Goal: Find specific page/section: Find specific page/section

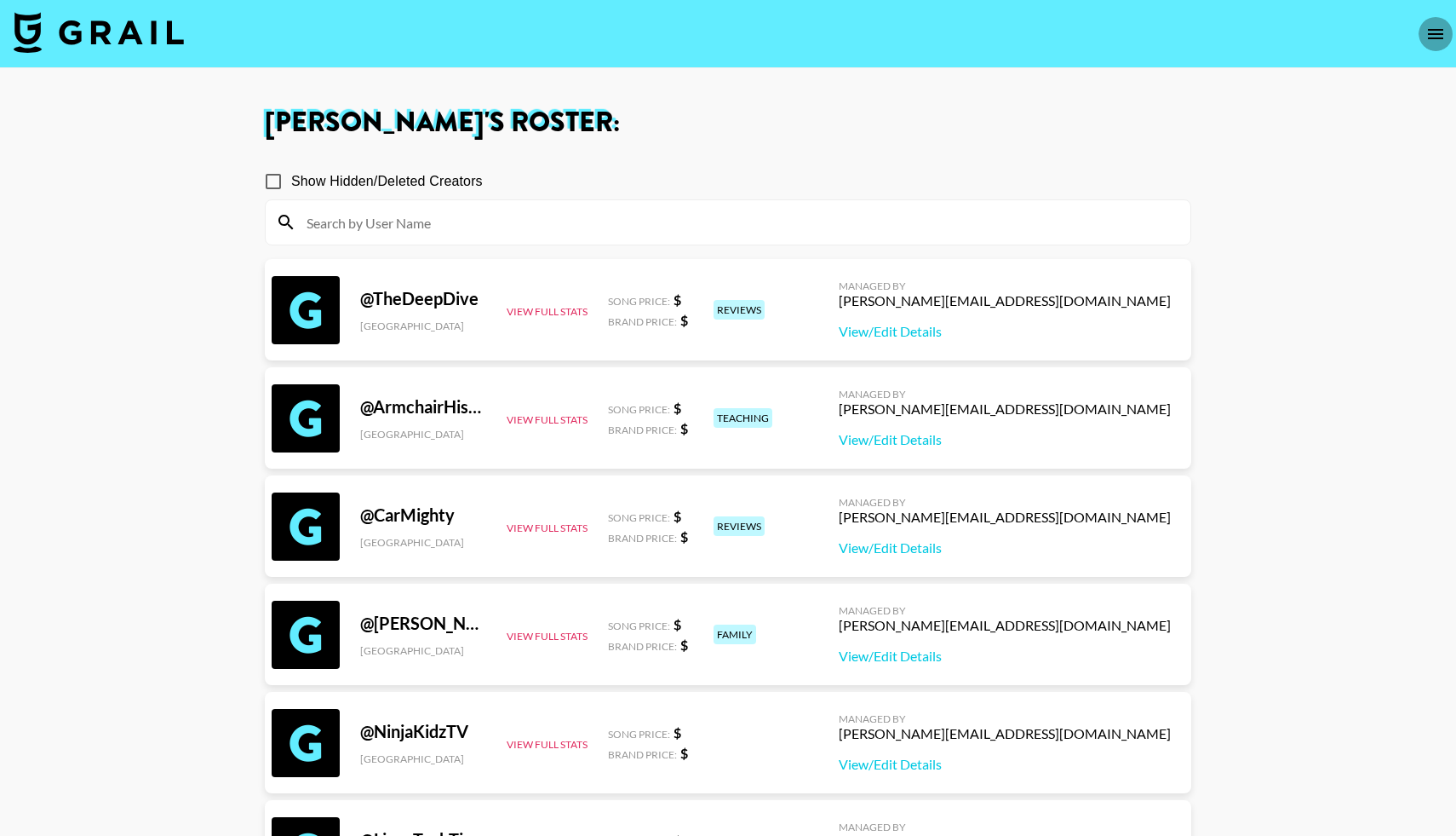
click at [1430, 36] on icon "open drawer" at bounding box center [1435, 34] width 20 height 20
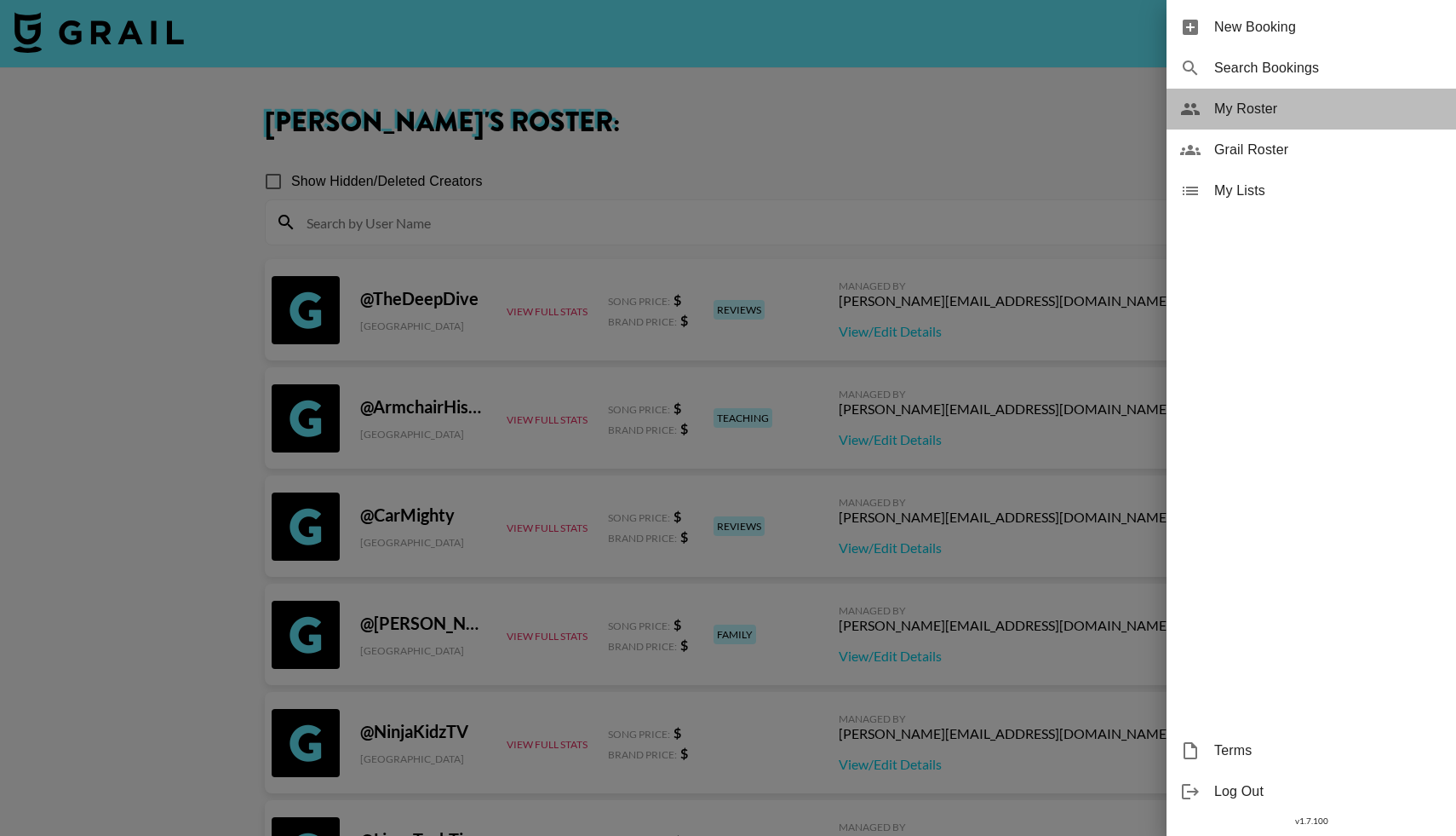
click at [1203, 117] on div "My Roster" at bounding box center [1311, 109] width 289 height 41
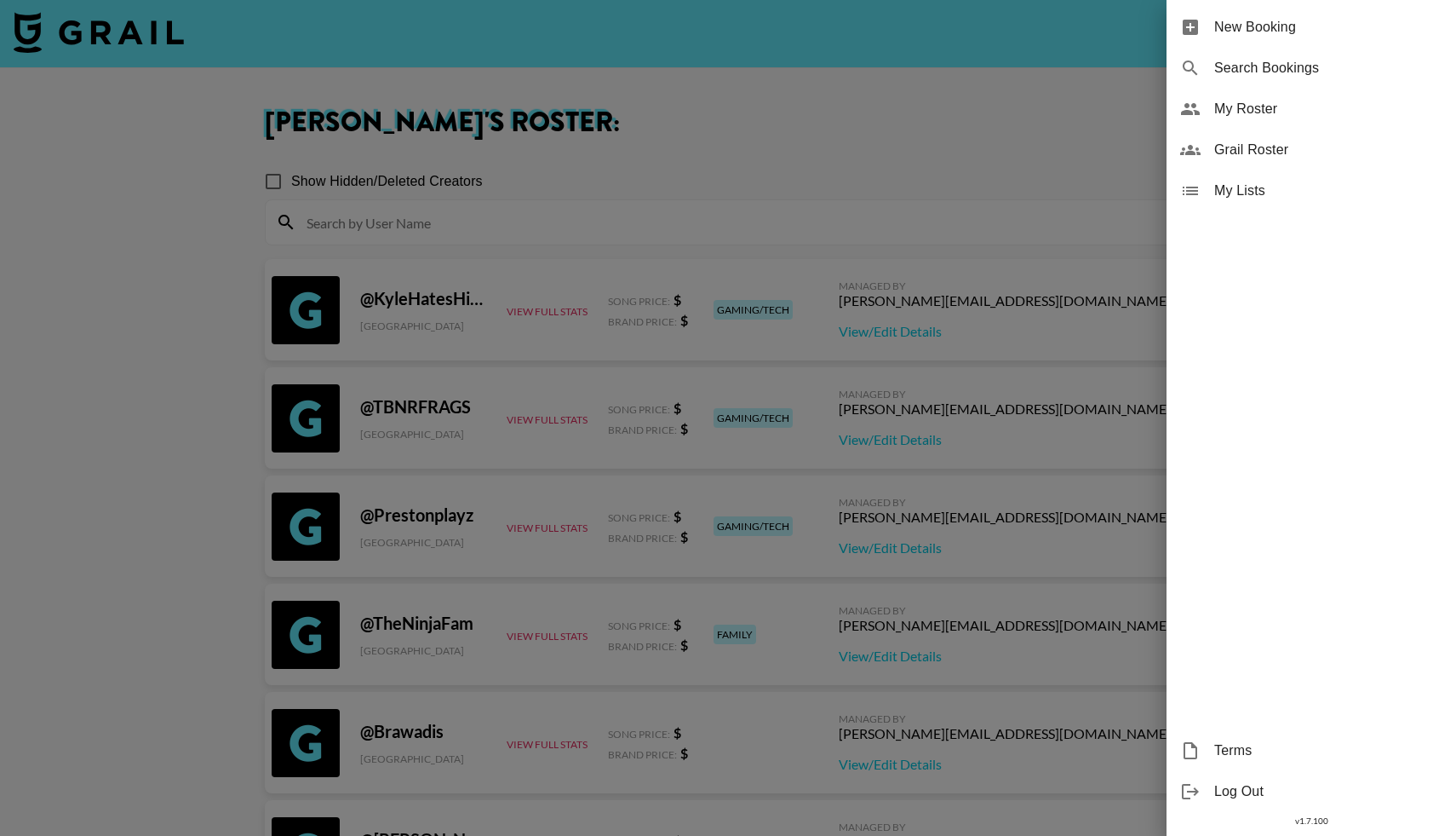
click at [1208, 147] on div "Grail Roster" at bounding box center [1311, 150] width 289 height 41
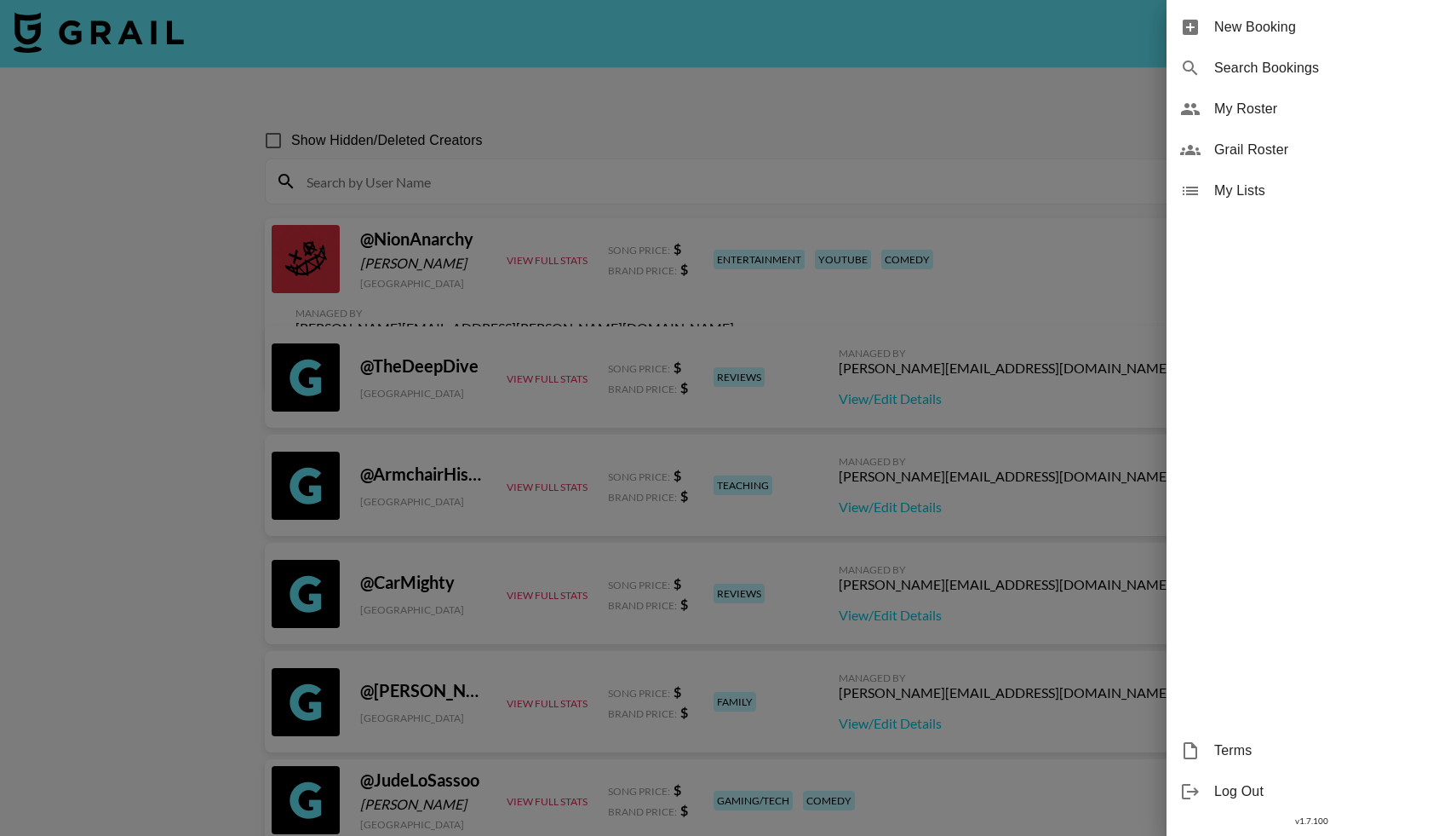
click at [442, 173] on div at bounding box center [728, 418] width 1456 height 836
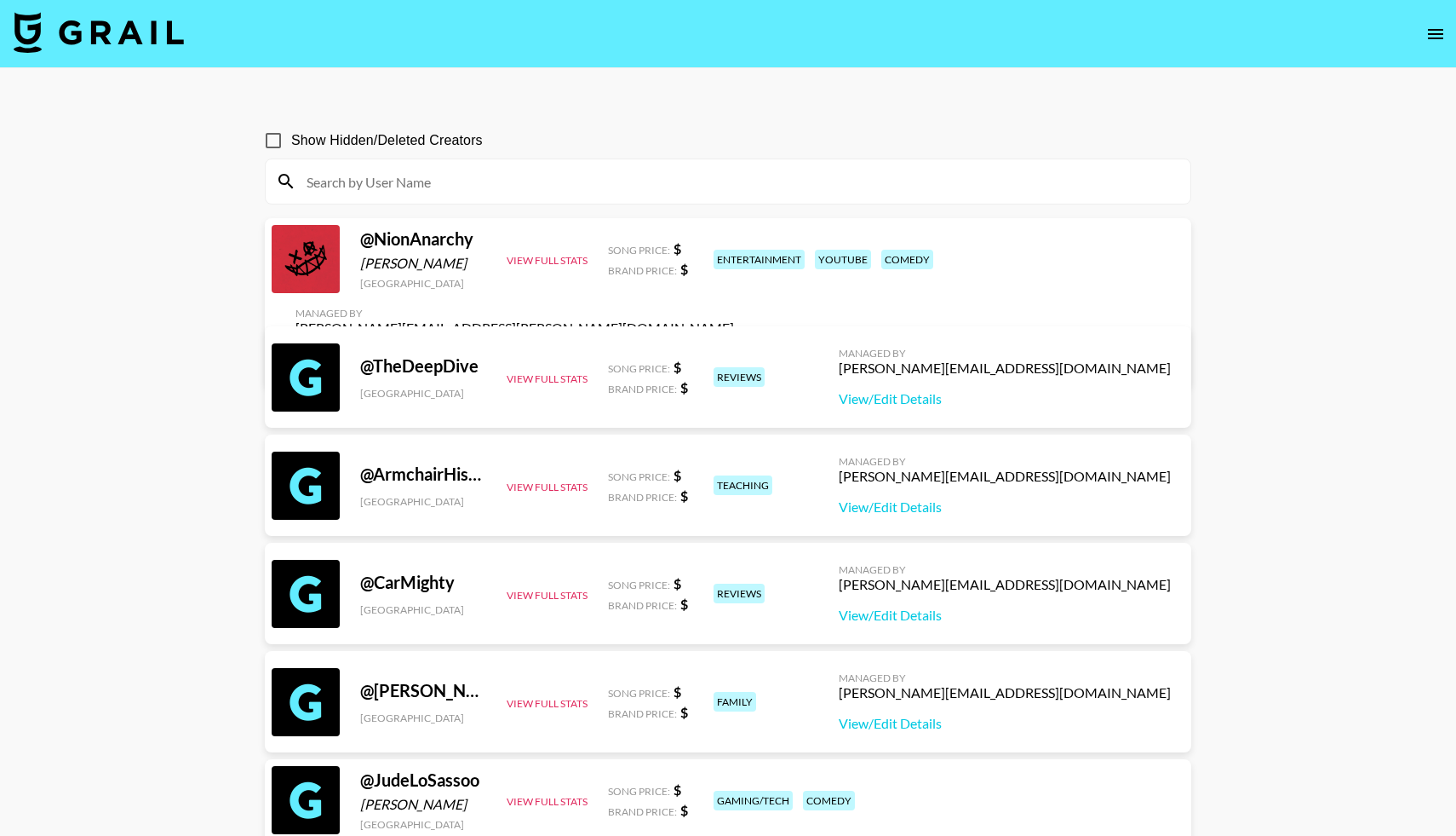
click at [442, 173] on input at bounding box center [738, 182] width 884 height 27
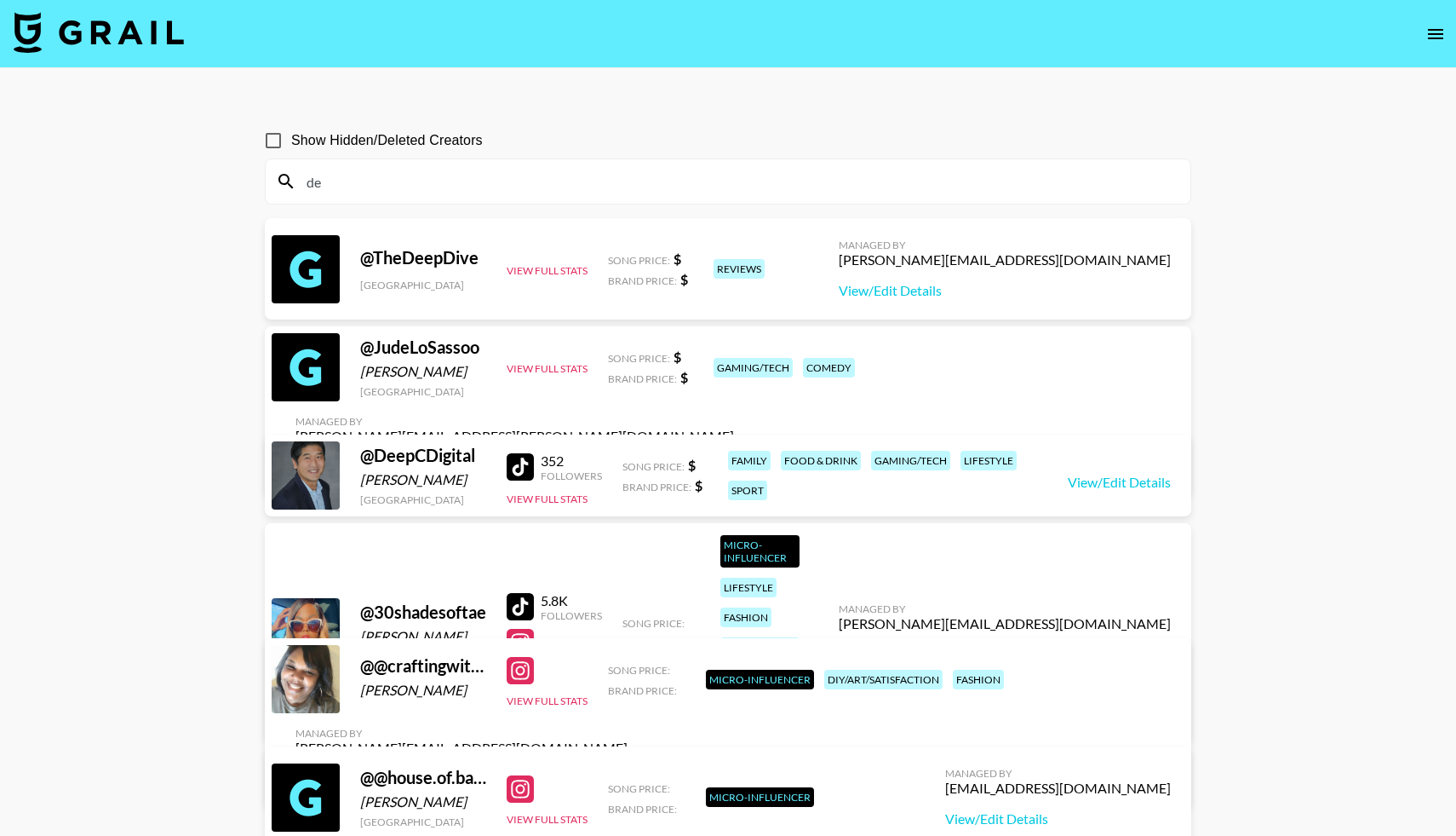
type input "d"
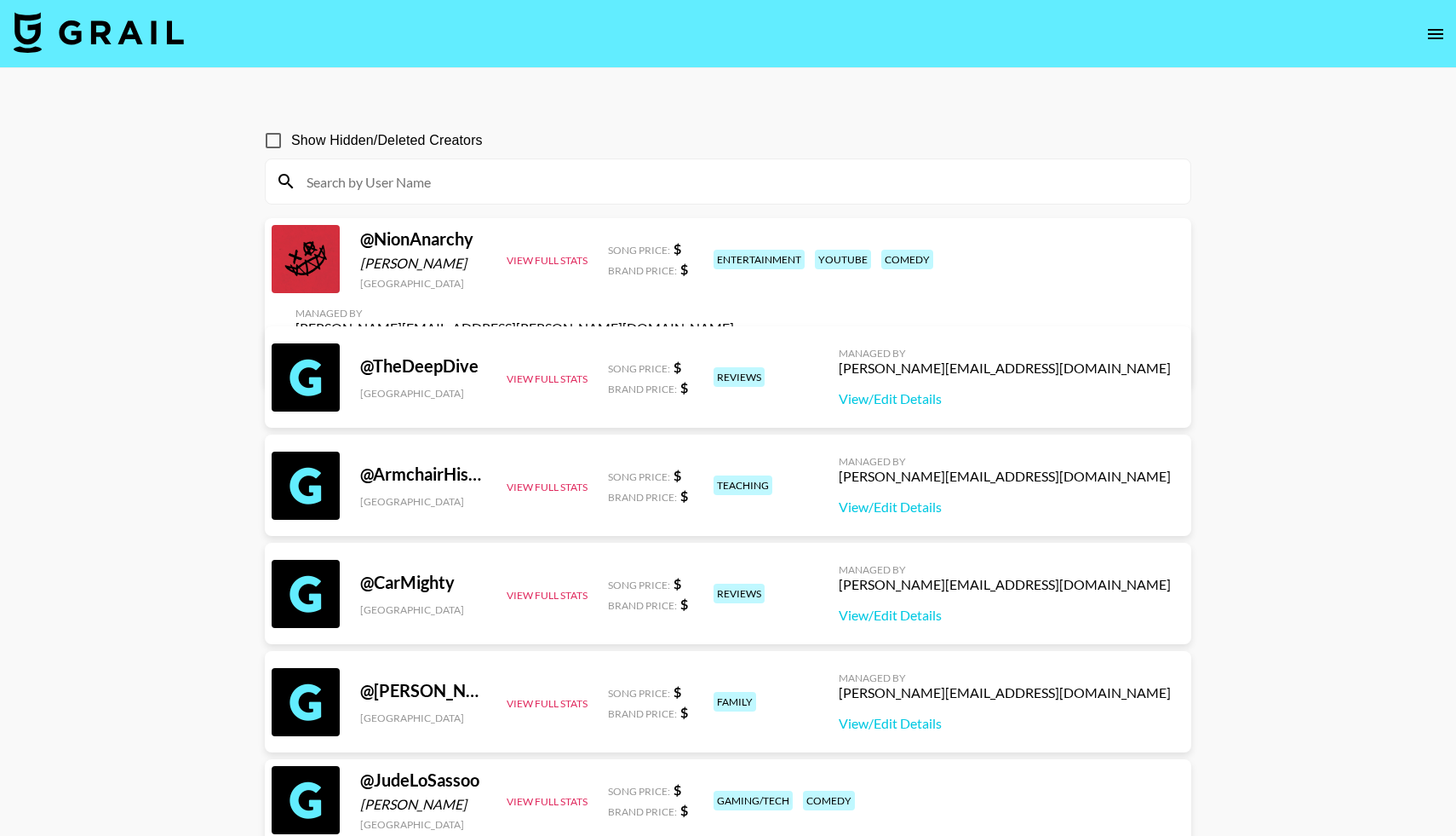
click at [124, 47] on img at bounding box center [98, 32] width 170 height 41
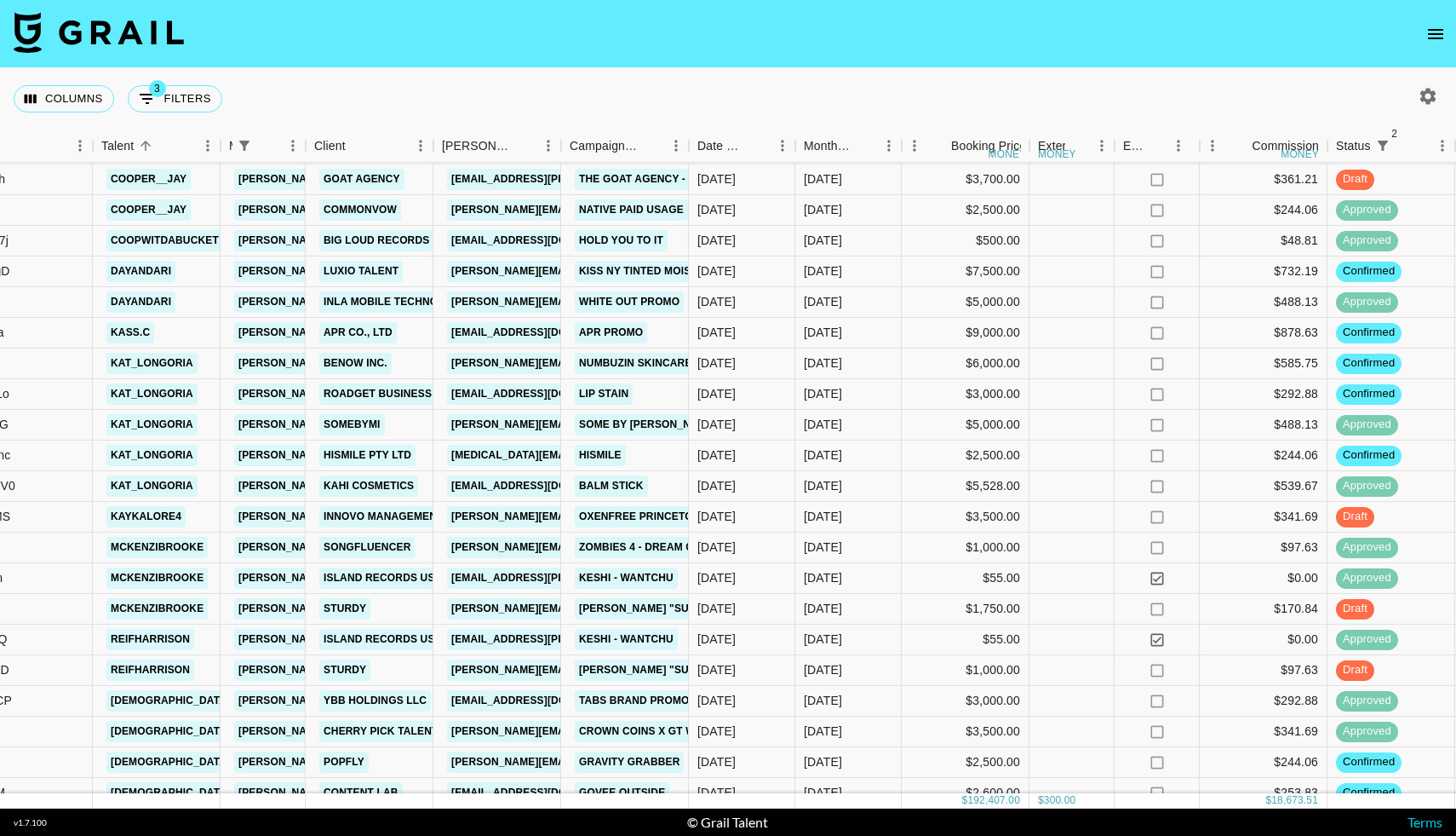
scroll to position [1671, 260]
